Goal: Information Seeking & Learning: Learn about a topic

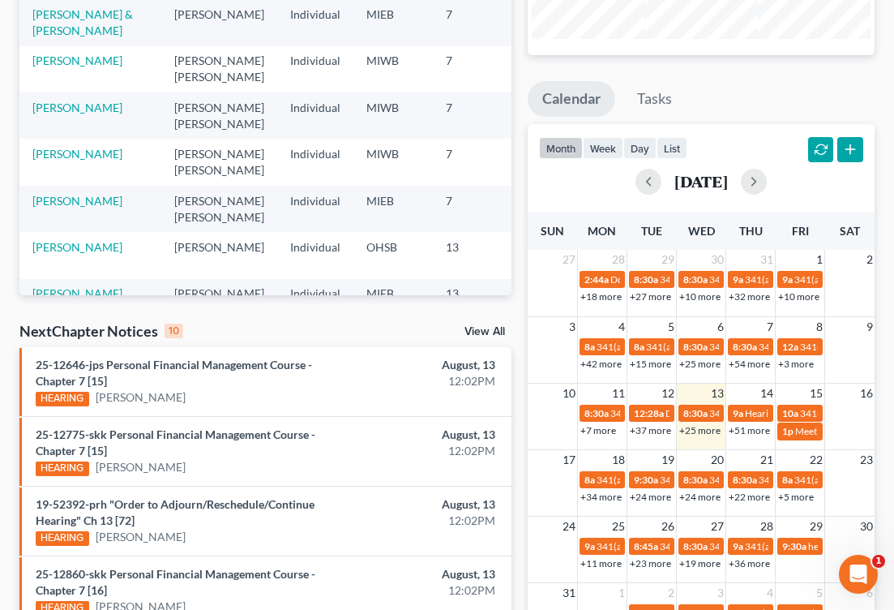
scroll to position [244, 0]
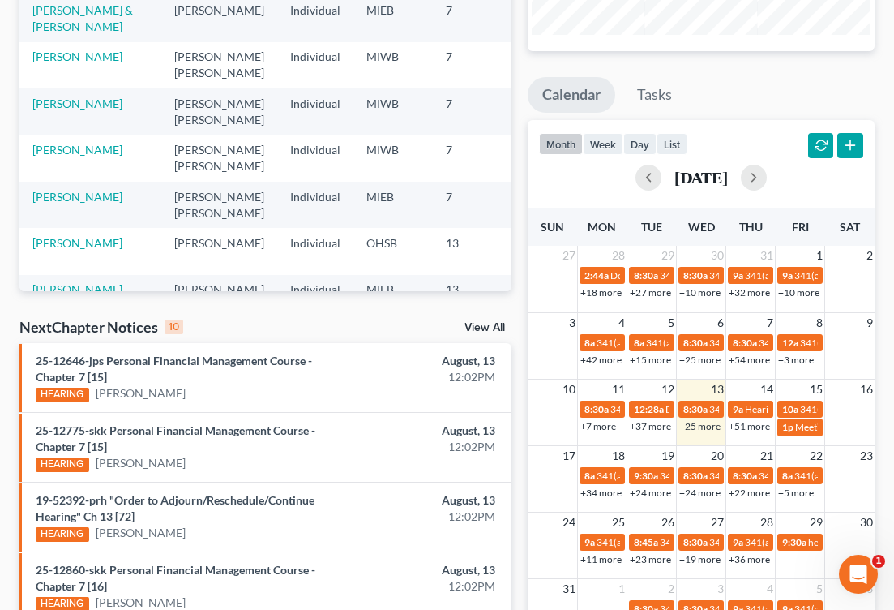
click at [702, 428] on link "+25 more" at bounding box center [700, 426] width 41 height 12
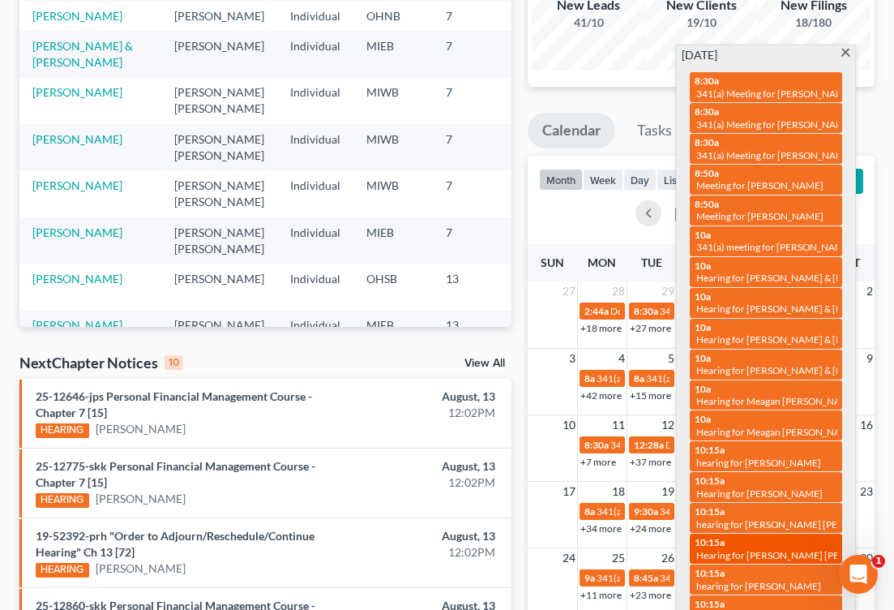
scroll to position [206, 0]
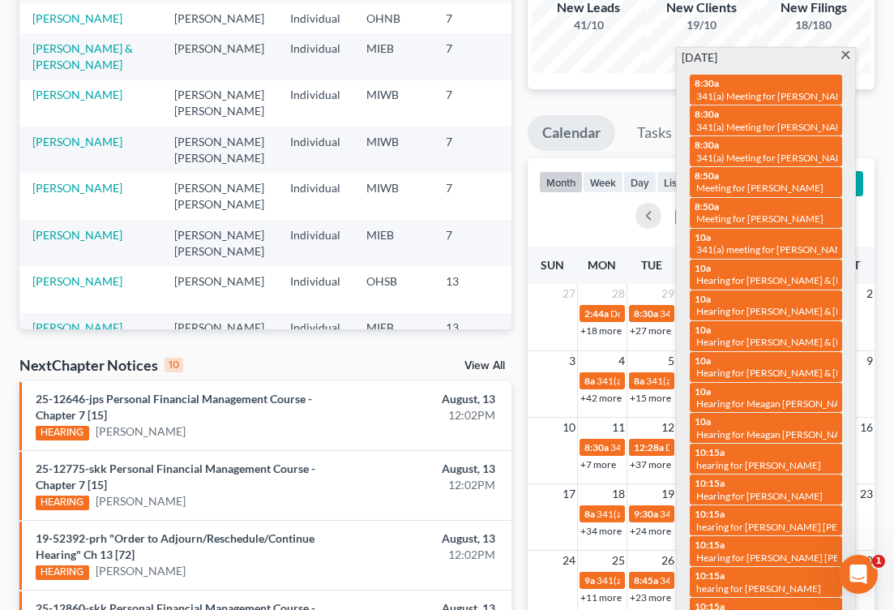
click at [843, 60] on span at bounding box center [846, 56] width 12 height 11
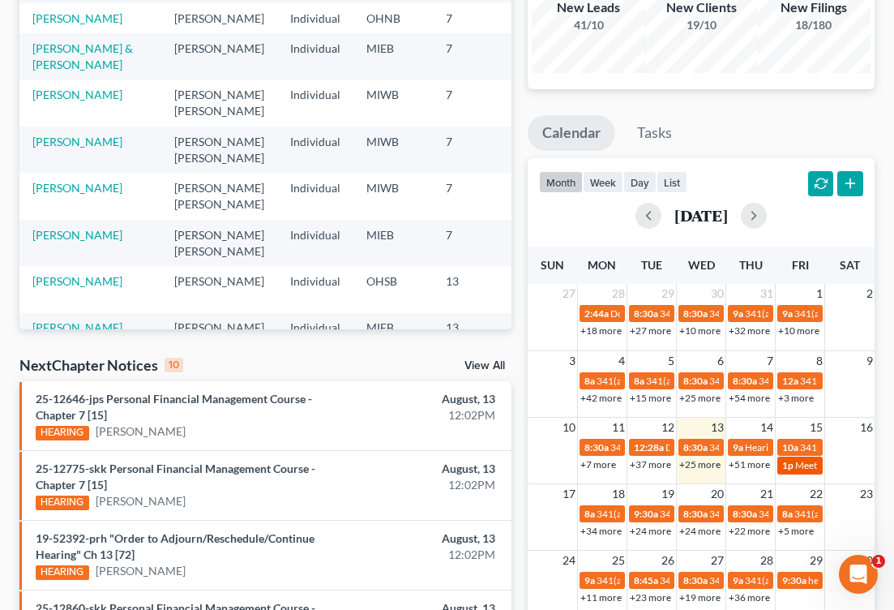
click at [790, 465] on span "1p" at bounding box center [788, 465] width 11 height 12
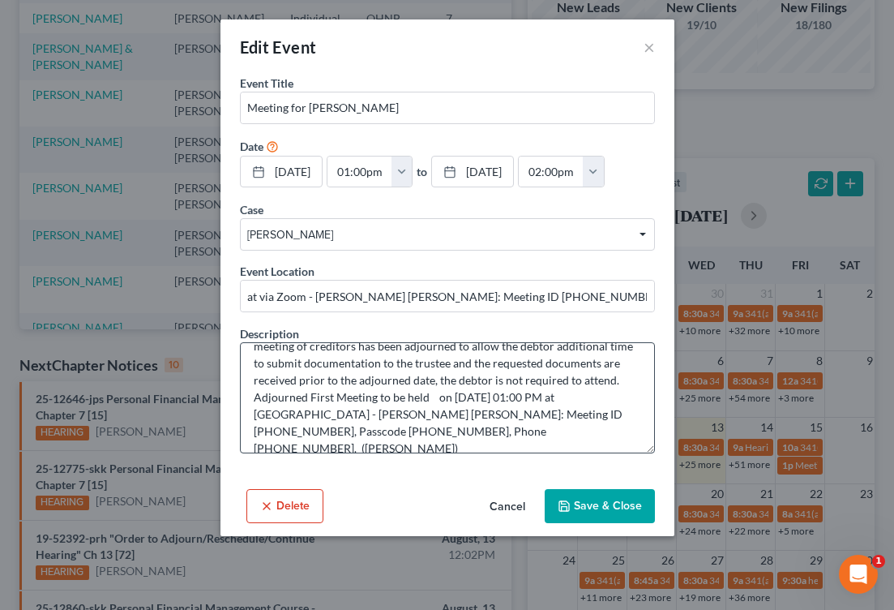
scroll to position [34, 0]
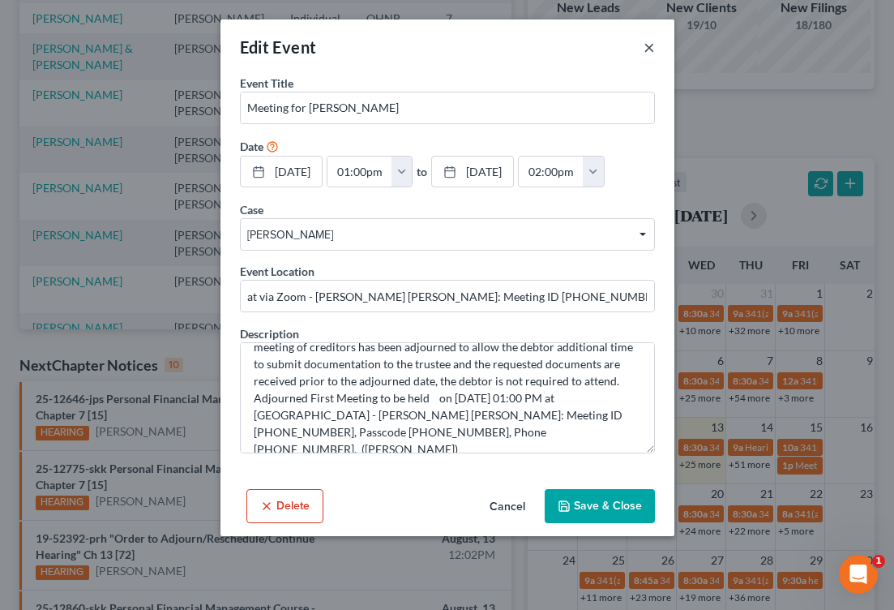
click at [647, 46] on button "×" at bounding box center [649, 46] width 11 height 19
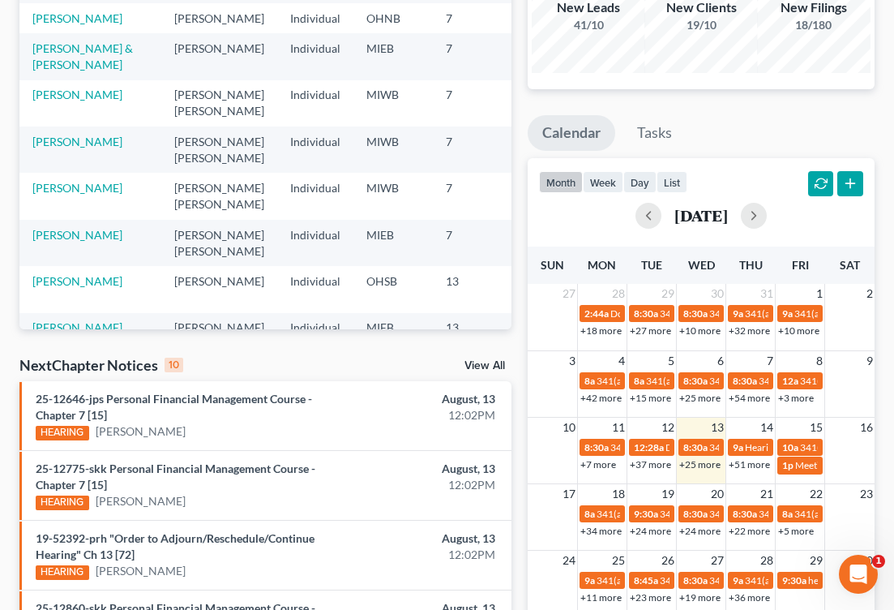
click at [757, 466] on link "+51 more" at bounding box center [749, 464] width 41 height 12
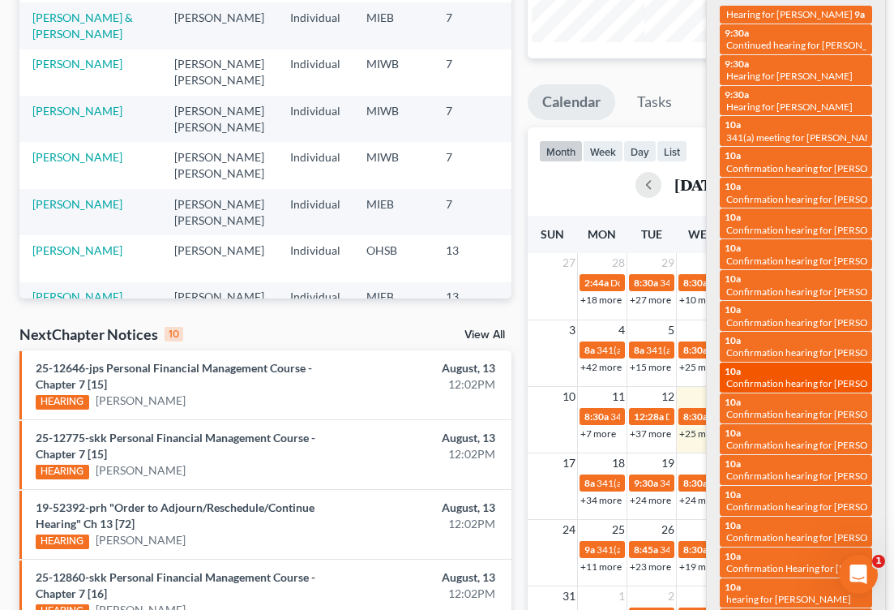
scroll to position [238, 0]
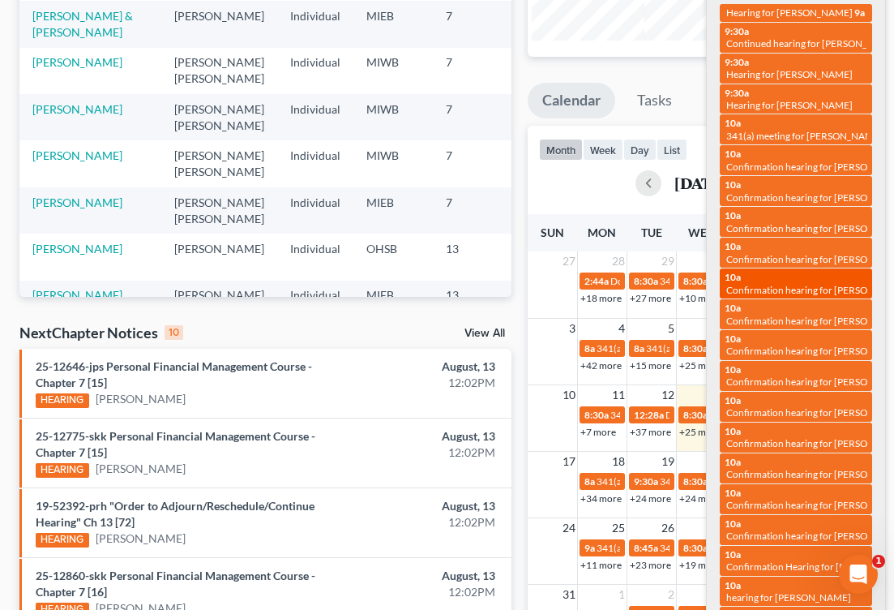
click at [836, 271] on div "10a Confirmation hearing for [PERSON_NAME]" at bounding box center [796, 283] width 143 height 25
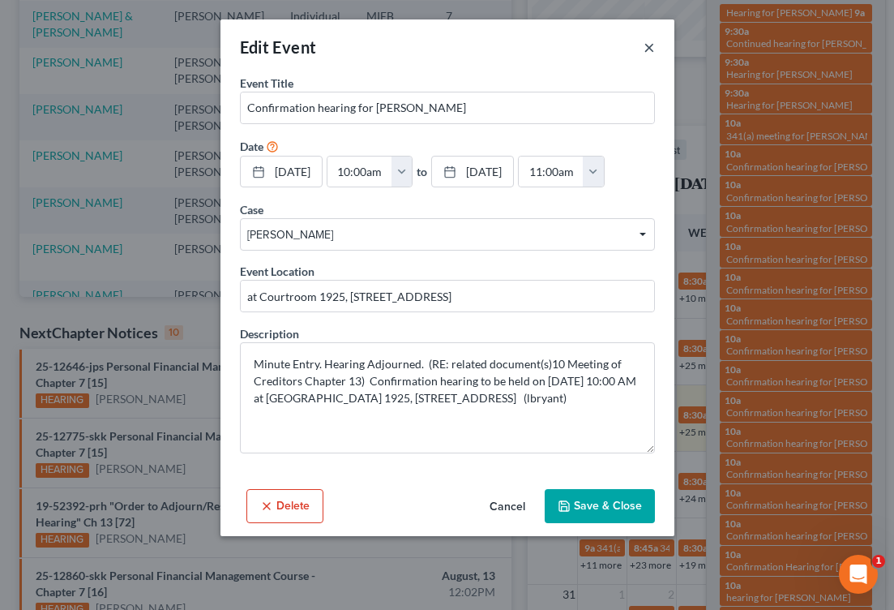
click at [649, 50] on button "×" at bounding box center [649, 46] width 11 height 19
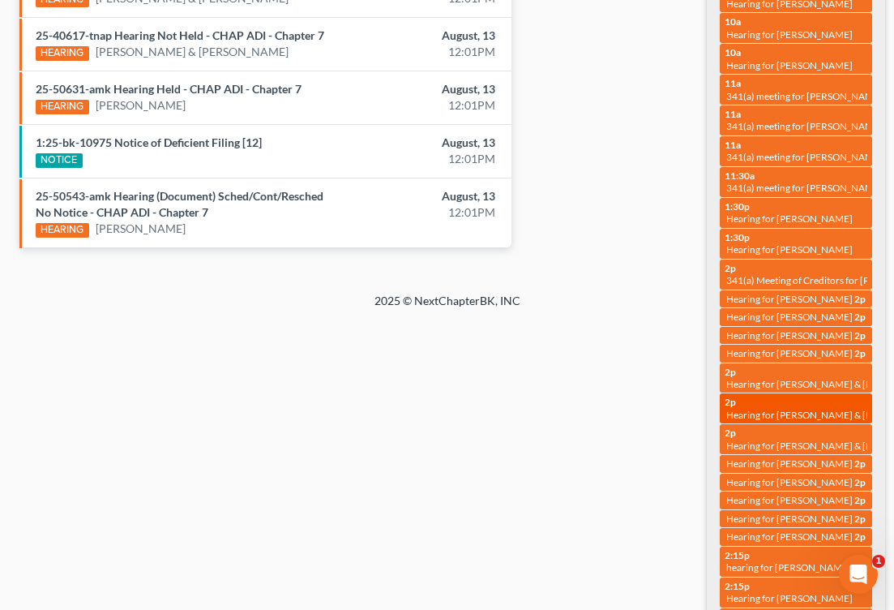
scroll to position [963, 0]
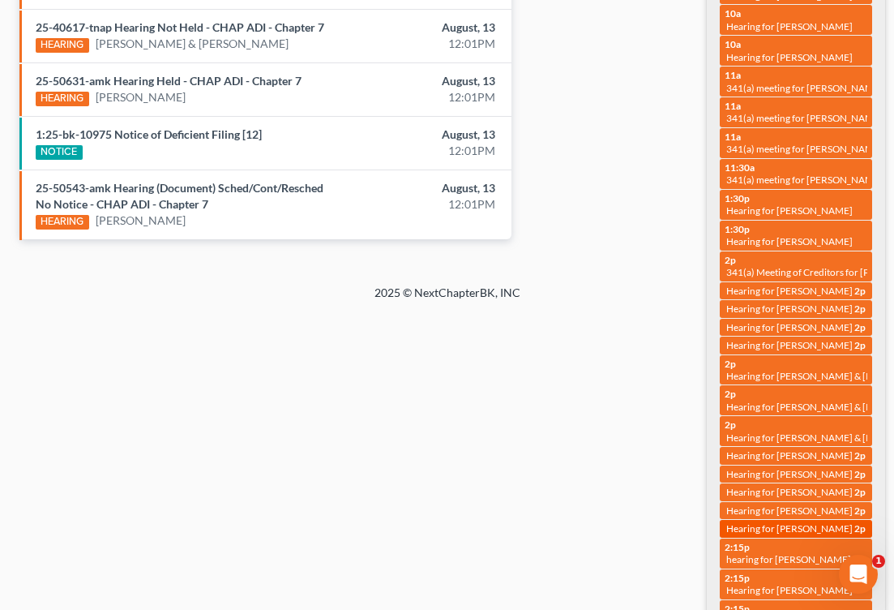
click at [782, 522] on span "Hearing for [PERSON_NAME]" at bounding box center [790, 528] width 127 height 12
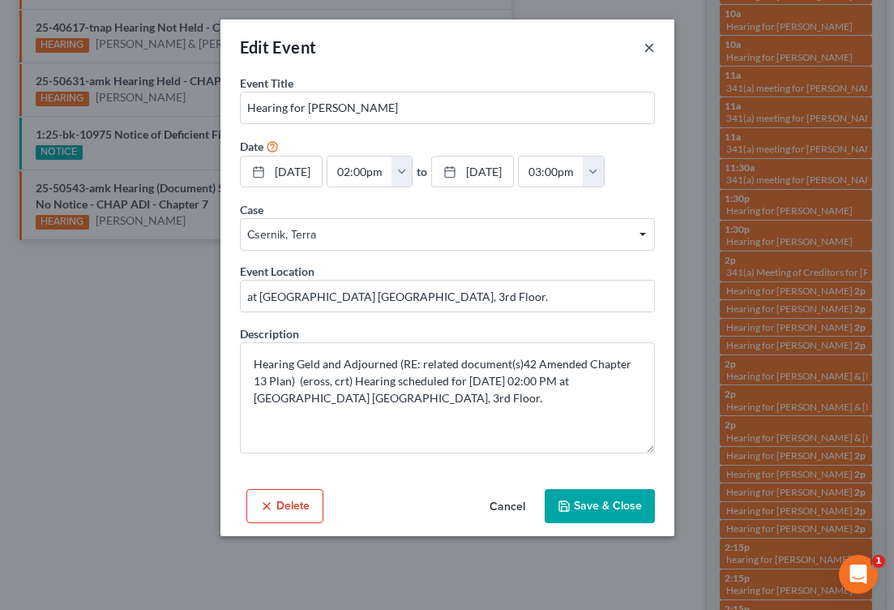
click at [653, 49] on button "×" at bounding box center [649, 46] width 11 height 19
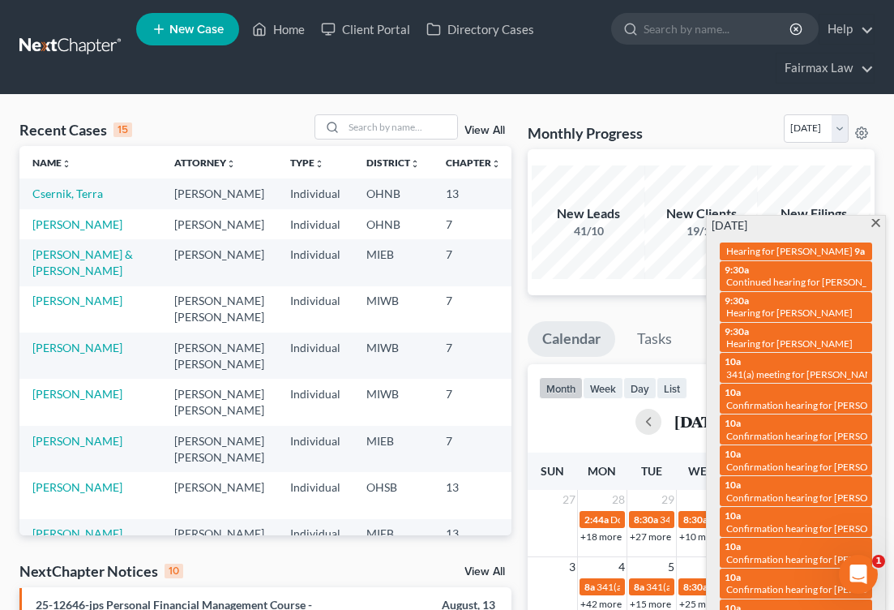
scroll to position [0, 0]
click at [815, 405] on span "Confirmation hearing for [PERSON_NAME]" at bounding box center [819, 405] width 184 height 12
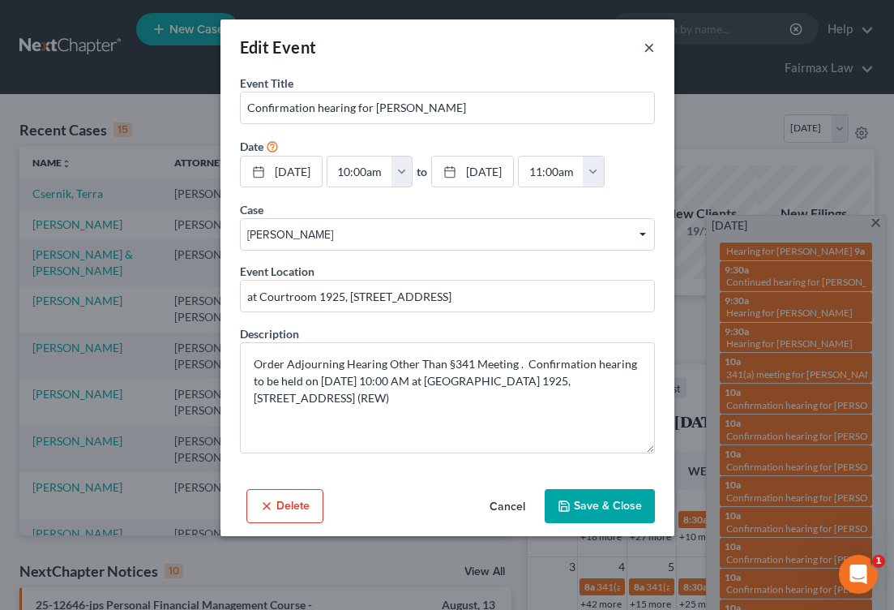
click at [652, 48] on button "×" at bounding box center [649, 46] width 11 height 19
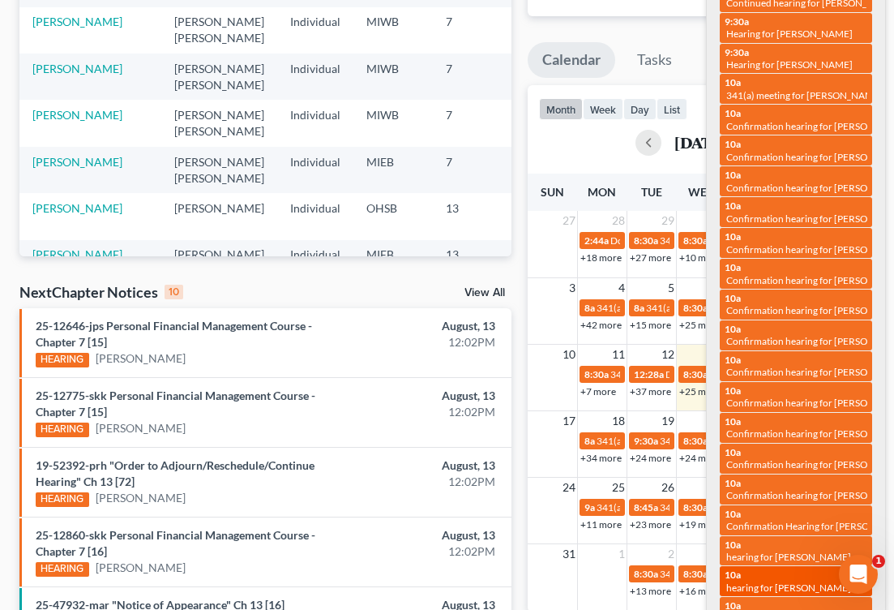
scroll to position [280, 0]
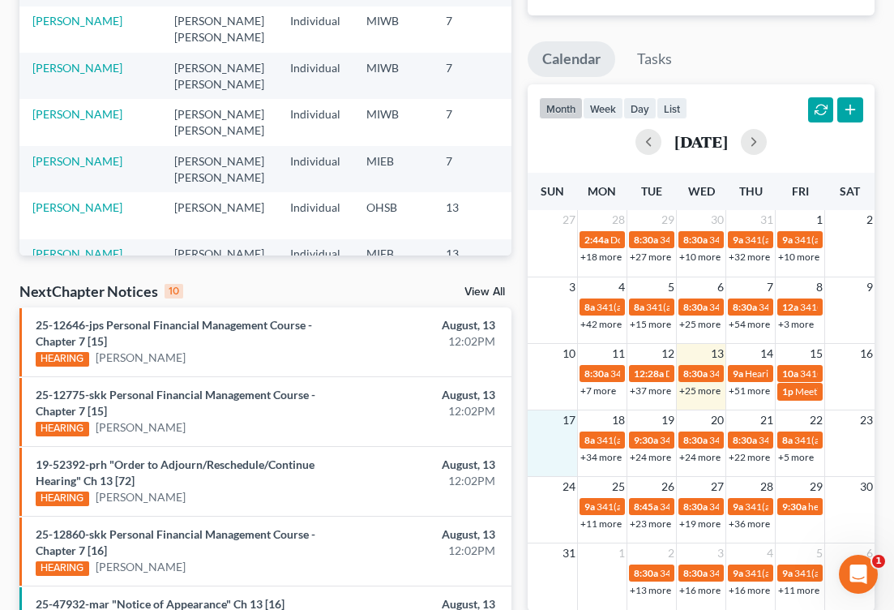
click at [543, 444] on td at bounding box center [552, 447] width 49 height 35
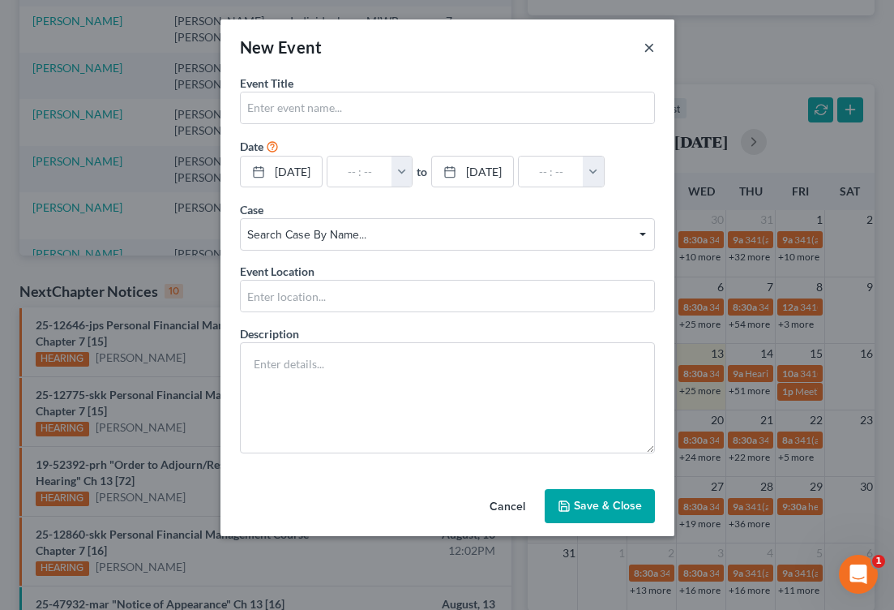
click at [644, 45] on button "×" at bounding box center [649, 46] width 11 height 19
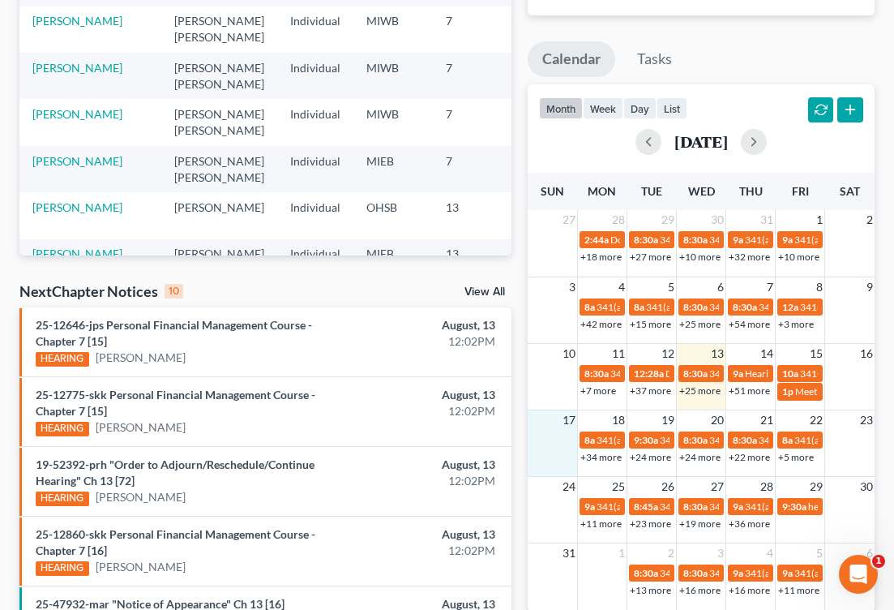
scroll to position [300, 0]
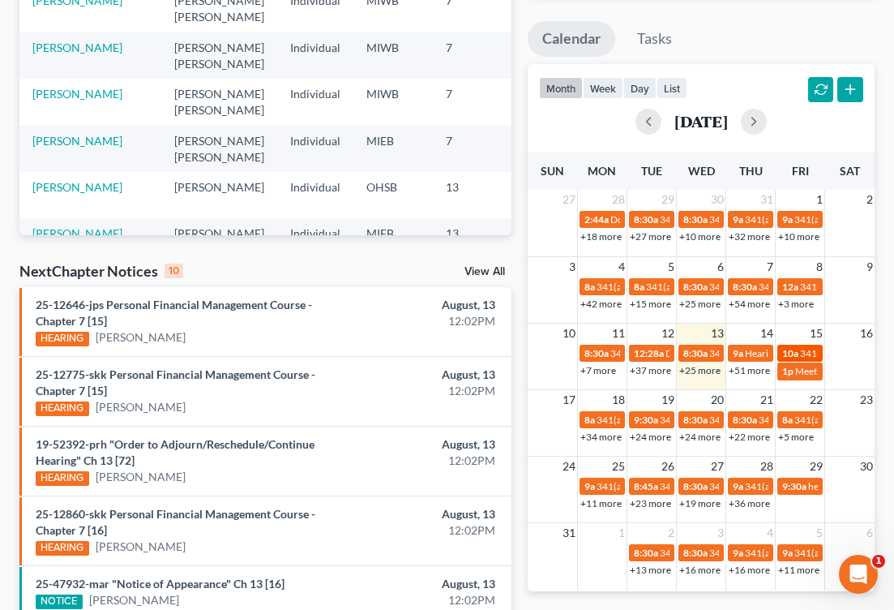
click at [808, 354] on span "341(a) meeting for [PERSON_NAME]" at bounding box center [878, 353] width 157 height 12
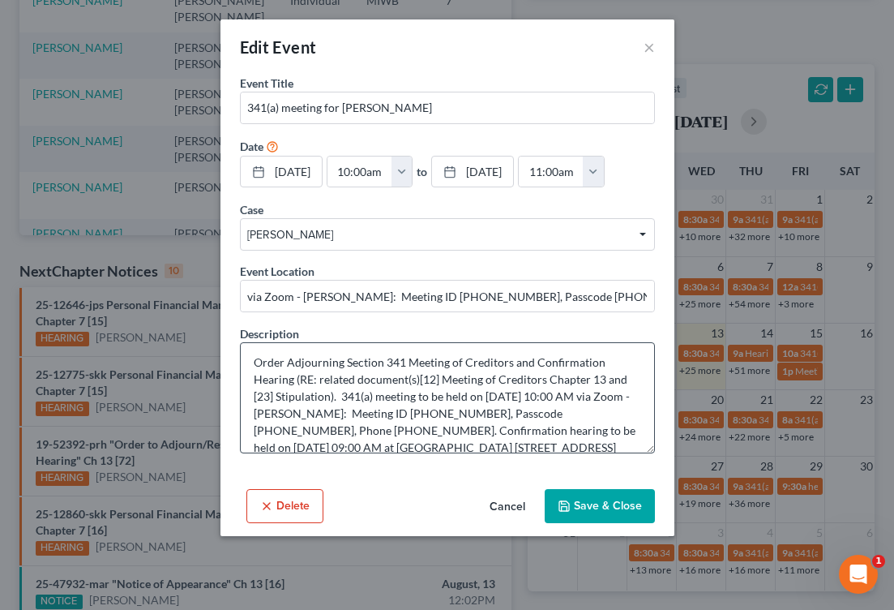
scroll to position [0, 0]
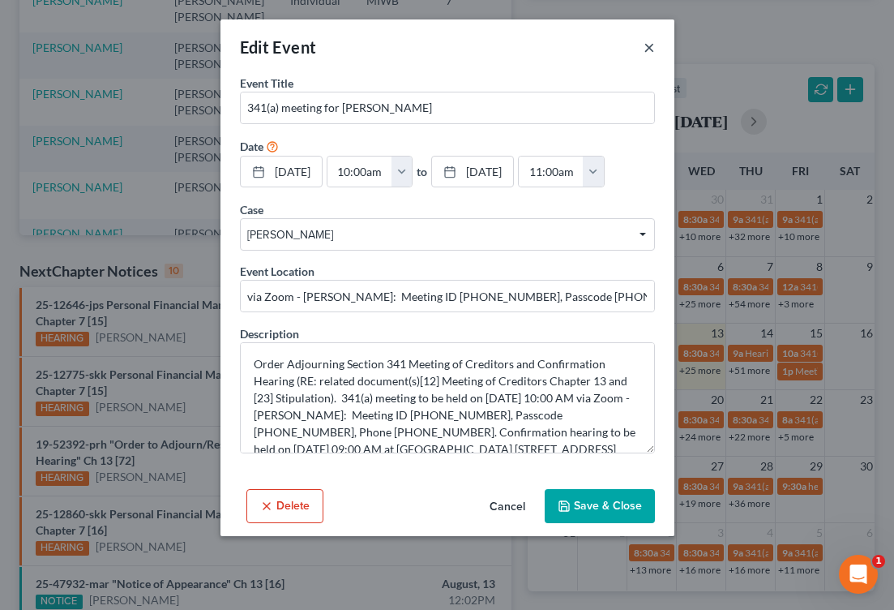
click at [652, 45] on button "×" at bounding box center [649, 46] width 11 height 19
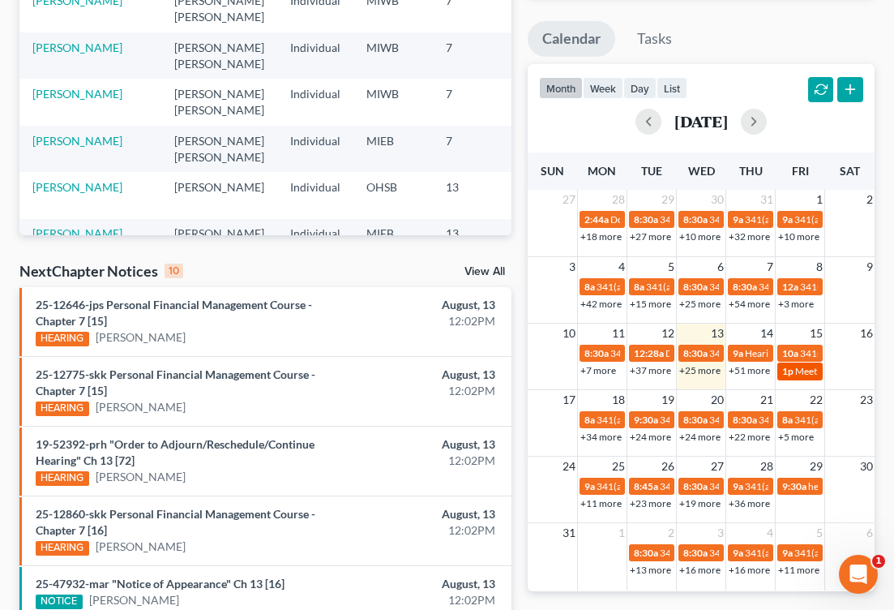
click at [804, 375] on span "Meeting for [PERSON_NAME]" at bounding box center [859, 371] width 127 height 12
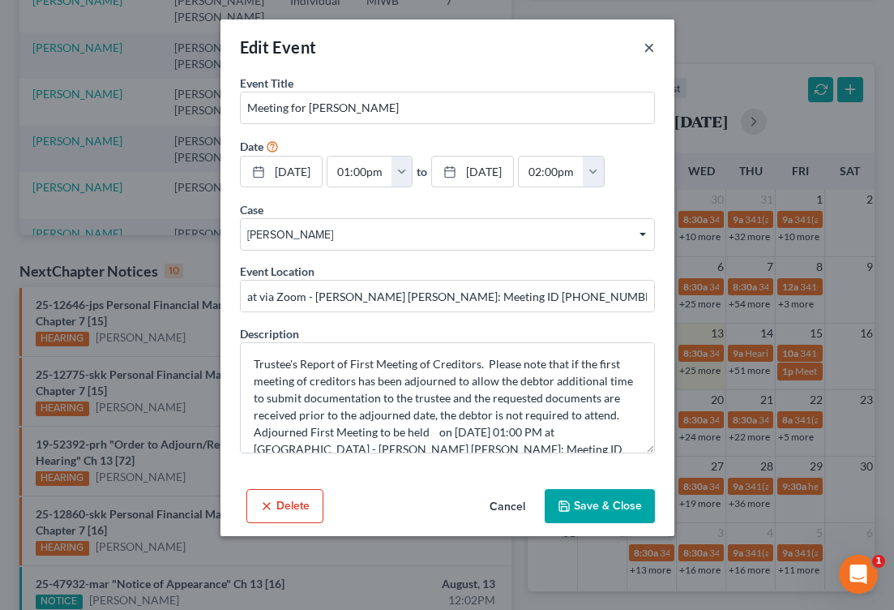
click at [652, 48] on button "×" at bounding box center [649, 46] width 11 height 19
